Goal: Book appointment/travel/reservation

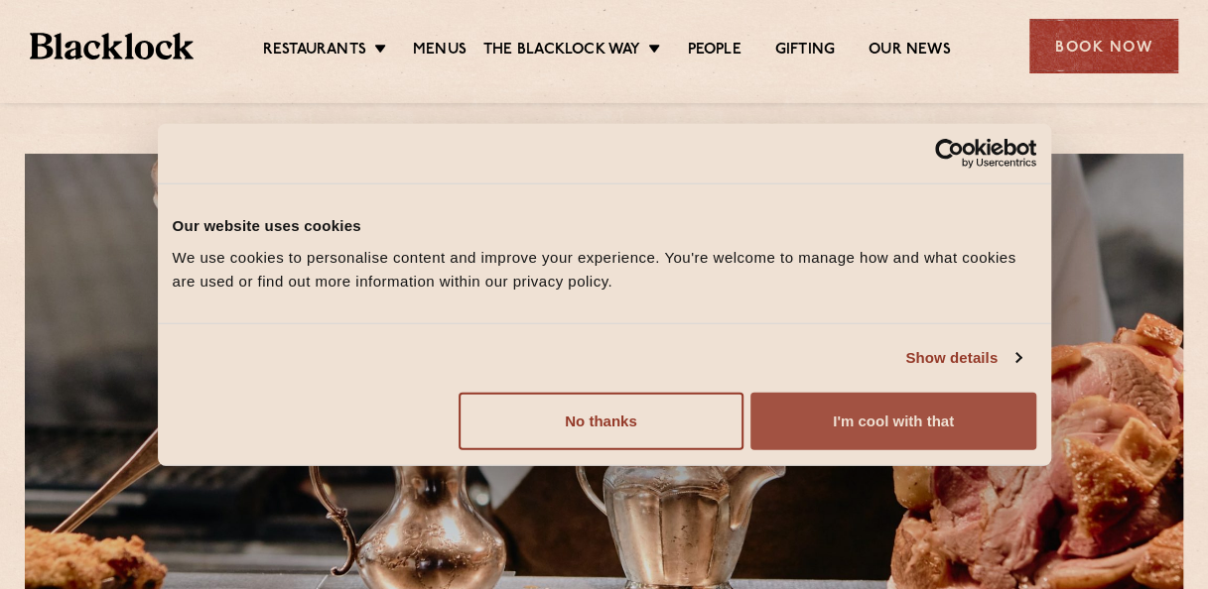
click at [855, 408] on button "I'm cool with that" at bounding box center [892, 421] width 285 height 58
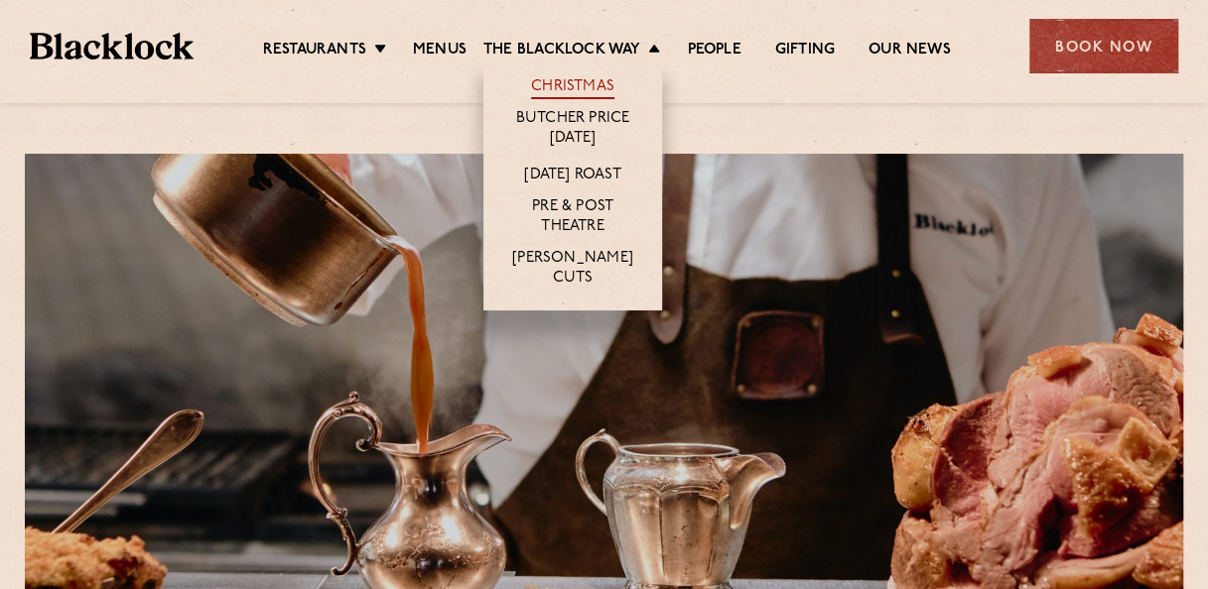
click at [584, 77] on link "Christmas" at bounding box center [572, 88] width 83 height 22
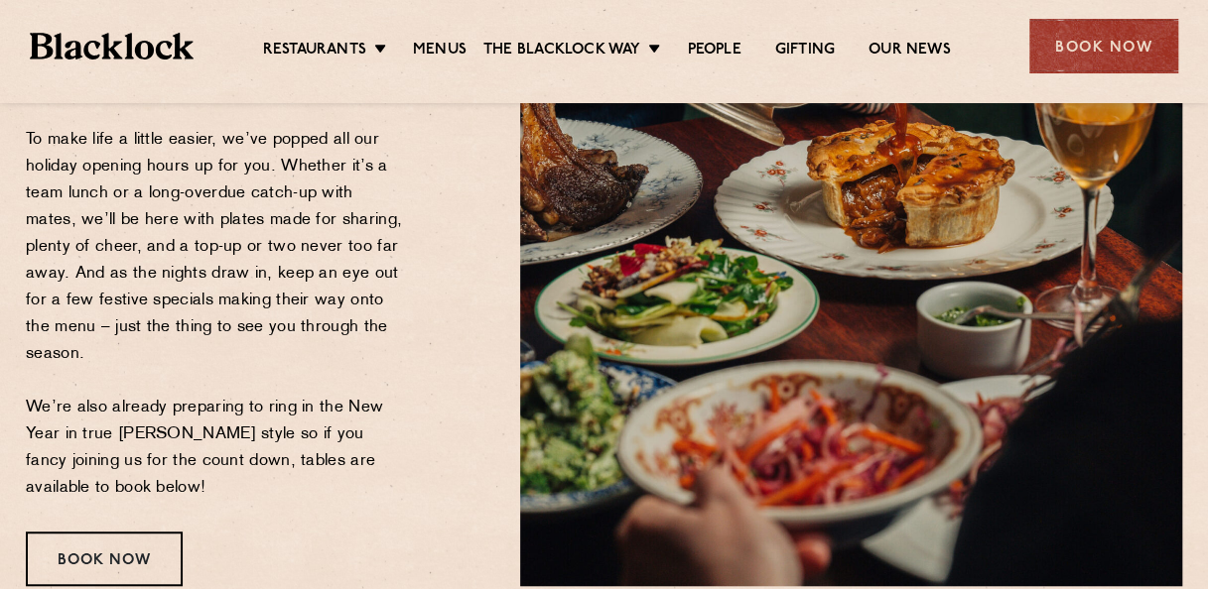
scroll to position [397, 0]
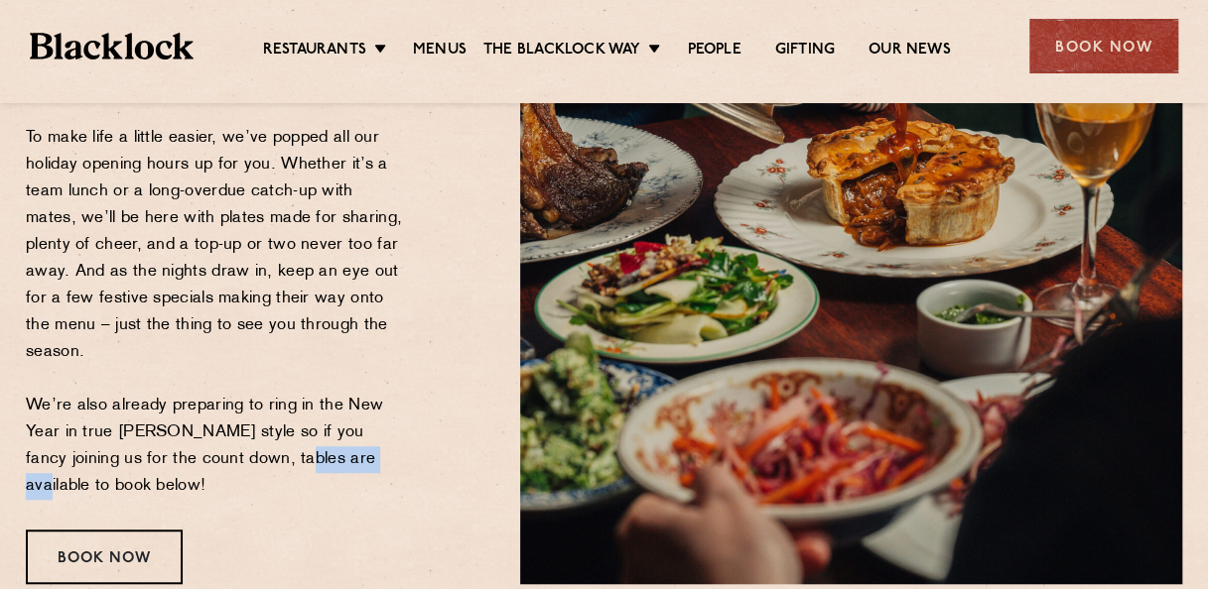
drag, startPoint x: 318, startPoint y: 460, endPoint x: 236, endPoint y: 472, distance: 82.2
click at [236, 472] on p "We’re not quite dusting off the tinsel just yet, but the faint jingle of Christ…" at bounding box center [216, 245] width 380 height 509
drag, startPoint x: 236, startPoint y: 472, endPoint x: 165, endPoint y: 479, distance: 71.8
click at [165, 479] on p "We’re not quite dusting off the tinsel just yet, but the faint jingle of Christ…" at bounding box center [216, 245] width 380 height 509
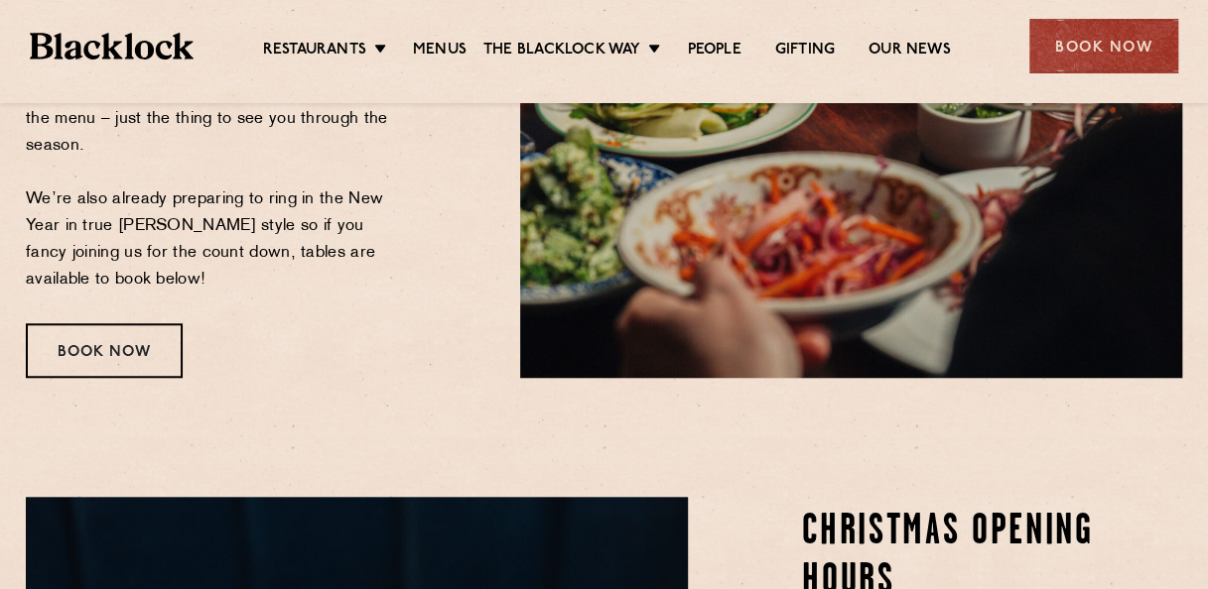
scroll to position [695, 0]
